Goal: Task Accomplishment & Management: Manage account settings

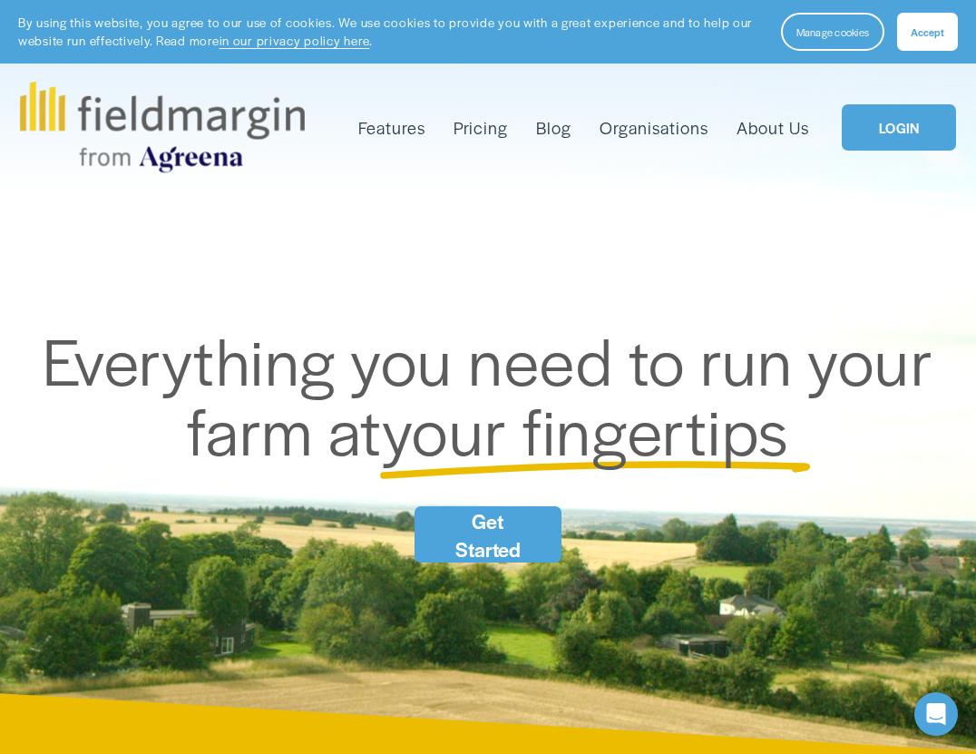
click at [914, 26] on span "Accept" at bounding box center [928, 32] width 34 height 15
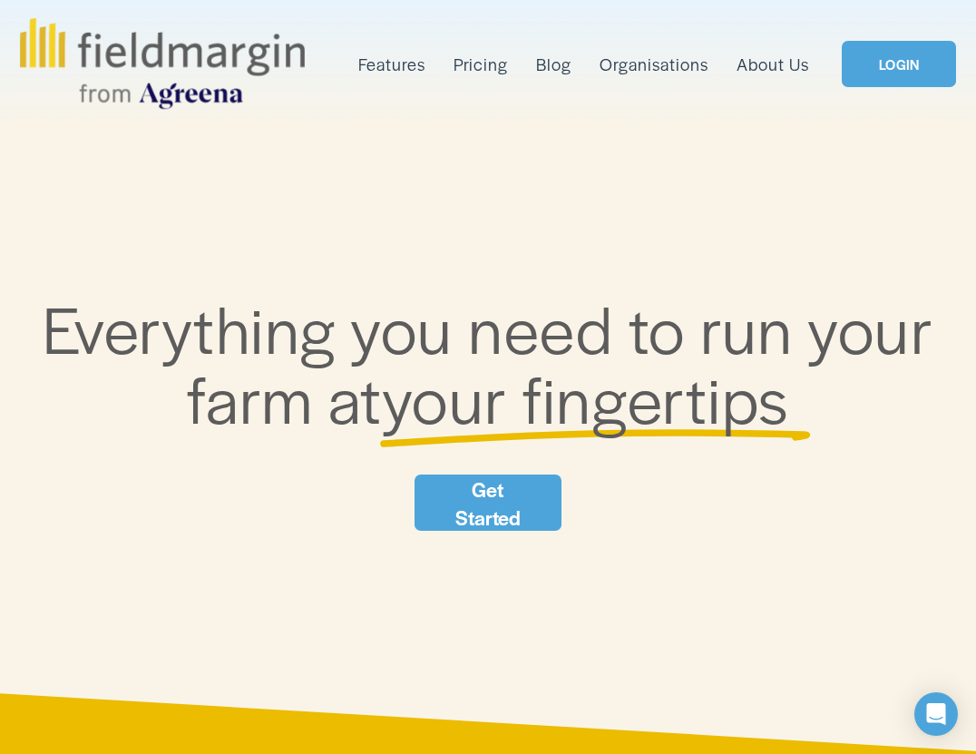
click at [902, 51] on link "LOGIN" at bounding box center [899, 64] width 114 height 47
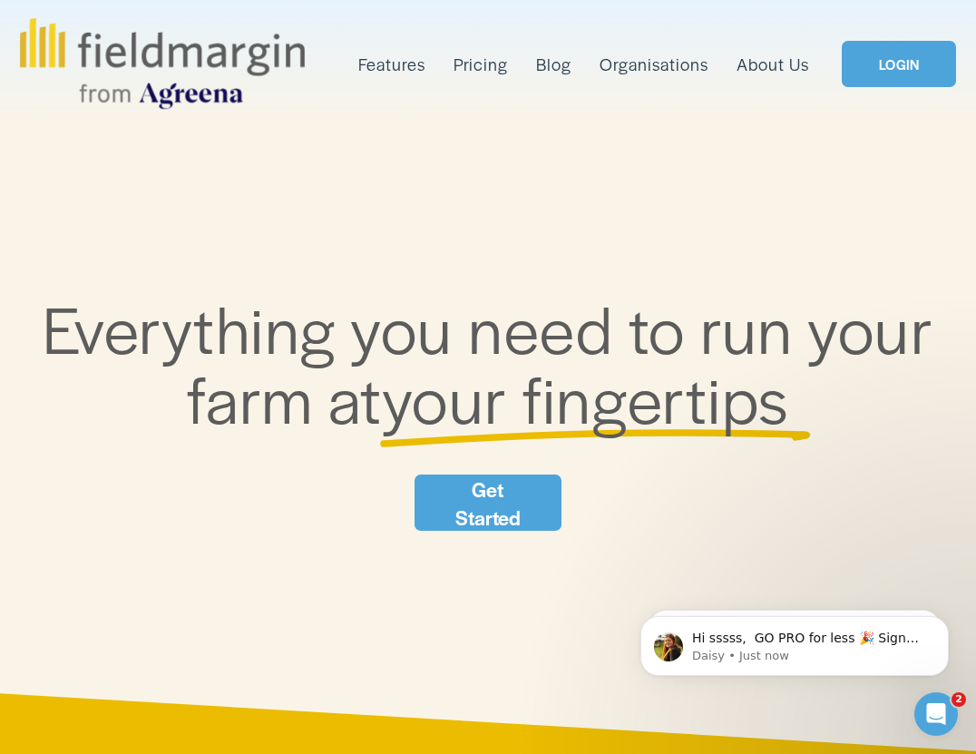
click at [868, 56] on link "LOGIN" at bounding box center [899, 64] width 114 height 47
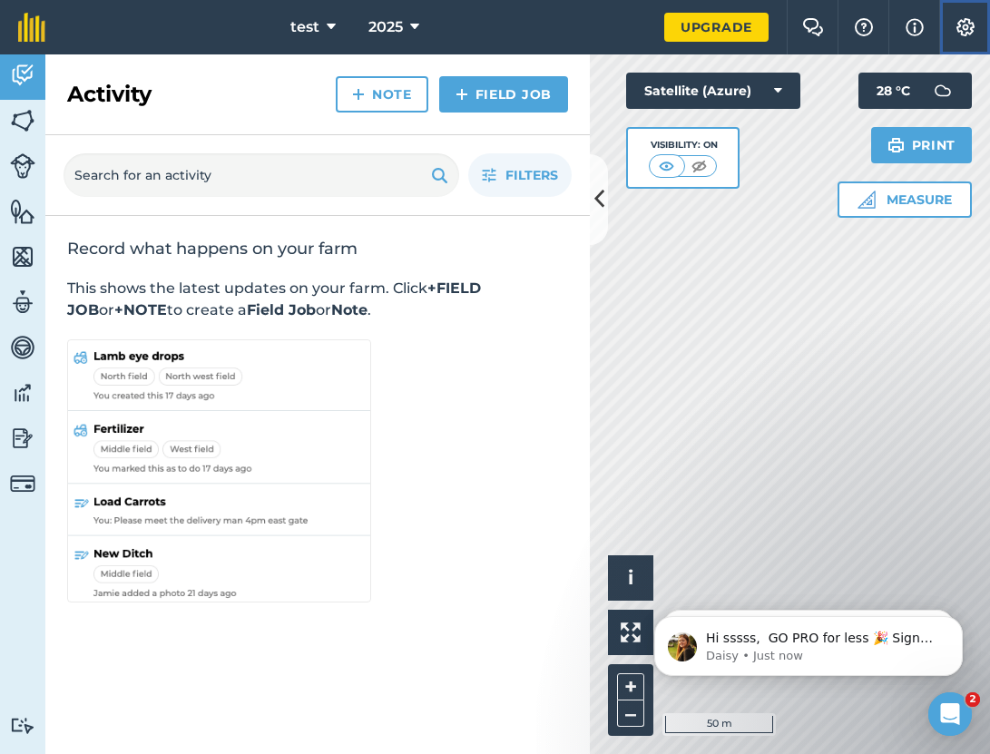
click at [955, 27] on img at bounding box center [966, 27] width 22 height 18
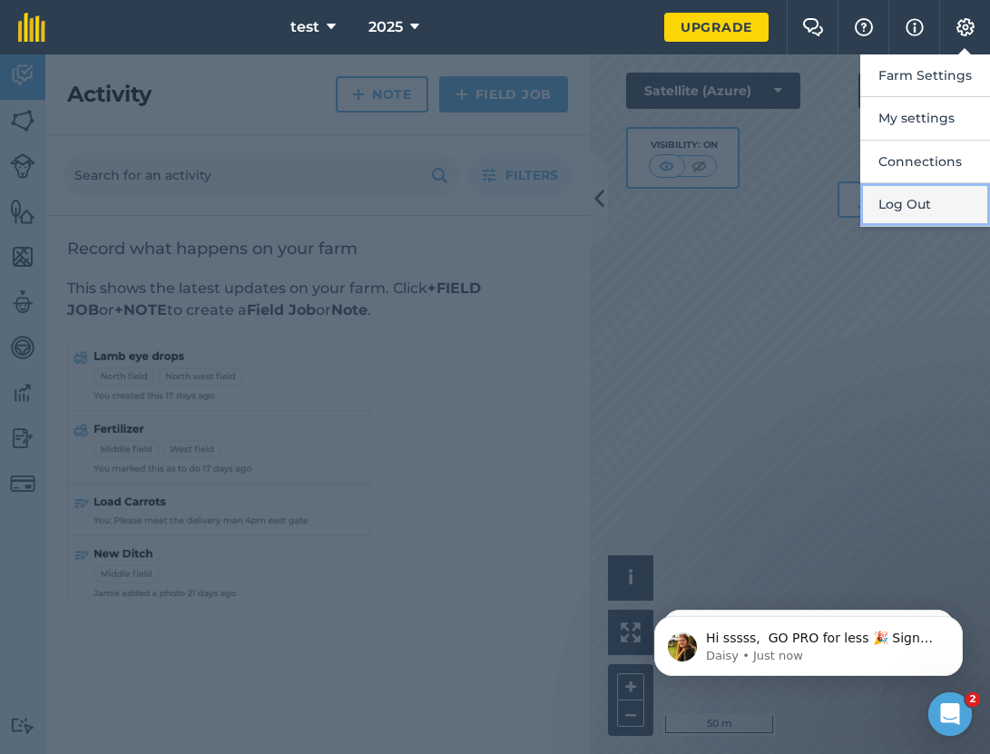
click at [914, 208] on button "Log Out" at bounding box center [925, 204] width 130 height 43
